Goal: Find specific page/section: Find specific page/section

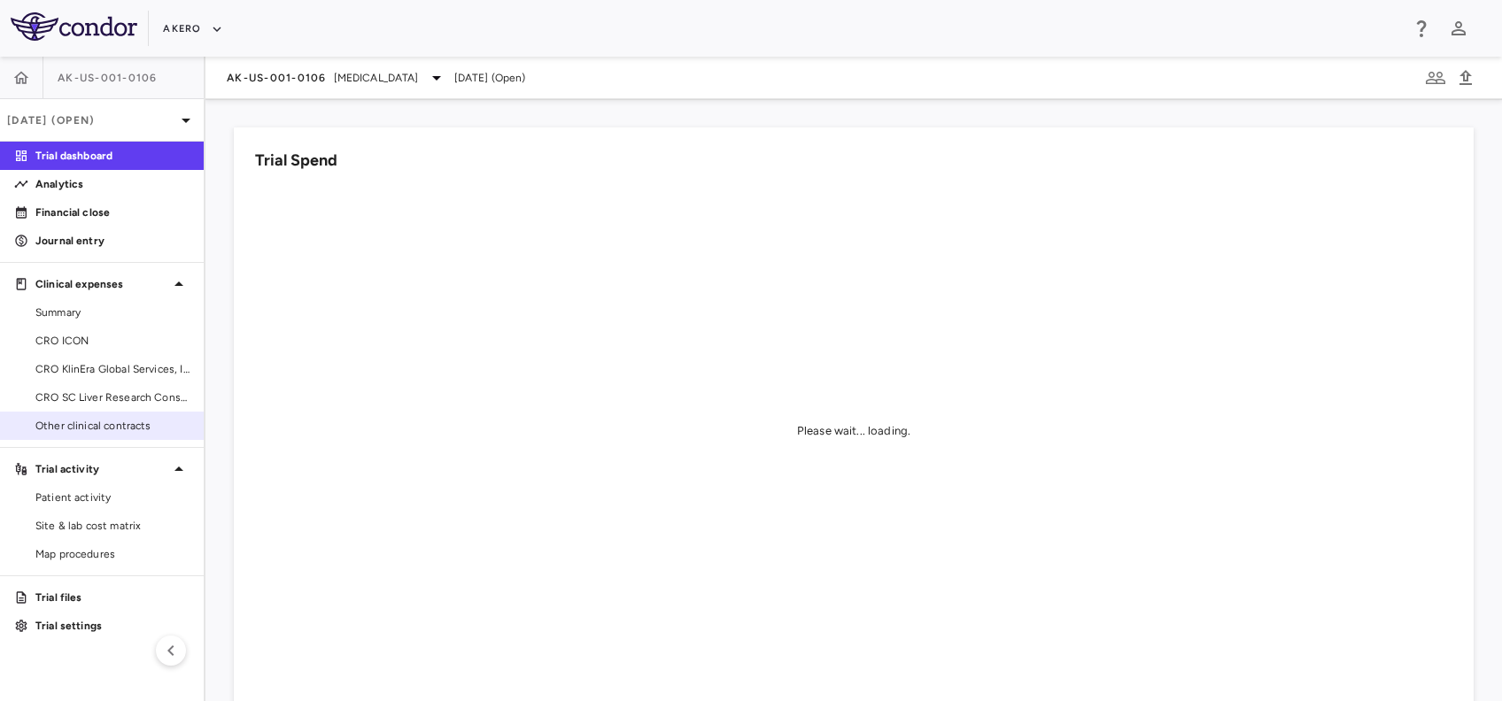
click at [84, 438] on link "Other clinical contracts" at bounding box center [102, 426] width 204 height 27
